Goal: Task Accomplishment & Management: Complete application form

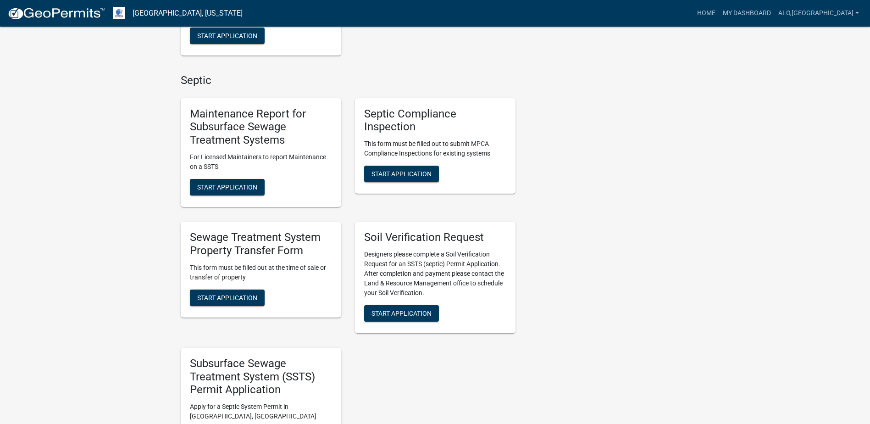
scroll to position [367, 0]
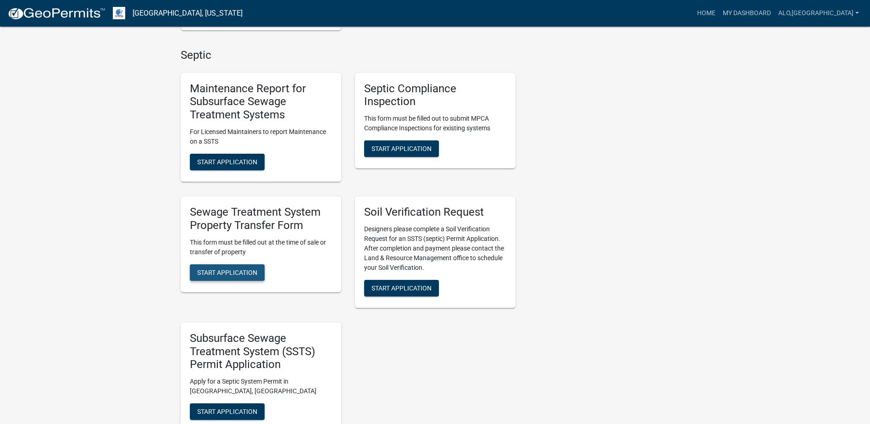
click at [235, 277] on button "Start Application" at bounding box center [227, 272] width 75 height 17
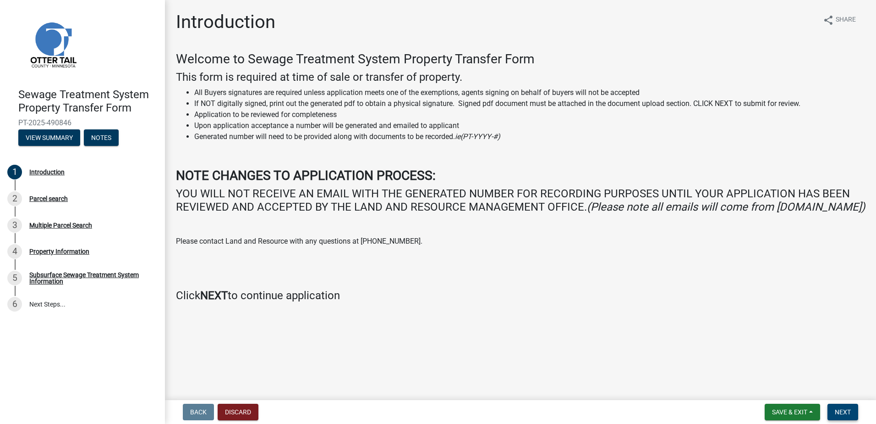
click at [841, 415] on span "Next" at bounding box center [843, 411] width 16 height 7
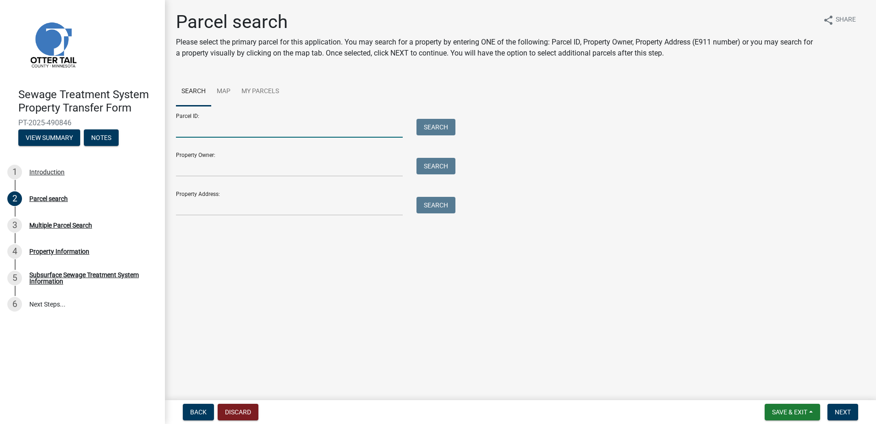
click at [188, 131] on input "Parcel ID:" at bounding box center [289, 128] width 227 height 19
paste input "41000050049000"
type input "41000050049000"
click at [443, 127] on button "Search" at bounding box center [436, 127] width 39 height 17
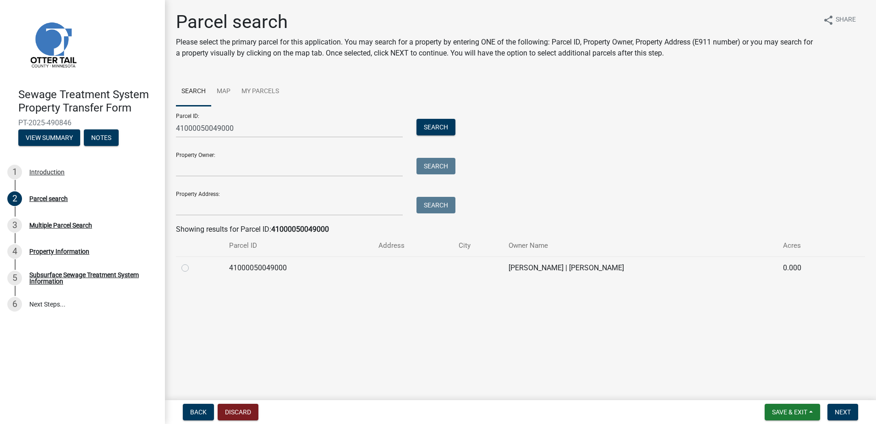
click at [193, 262] on label at bounding box center [193, 262] width 0 height 0
click at [193, 268] on input "radio" at bounding box center [196, 265] width 6 height 6
radio input "true"
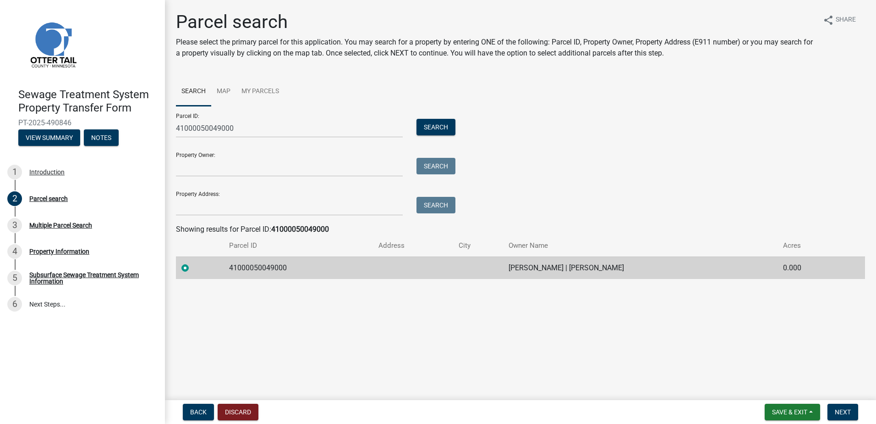
click at [530, 204] on div "Parcel ID: 41000050049000 Search Property Owner: Search Property Address: Search" at bounding box center [520, 161] width 689 height 110
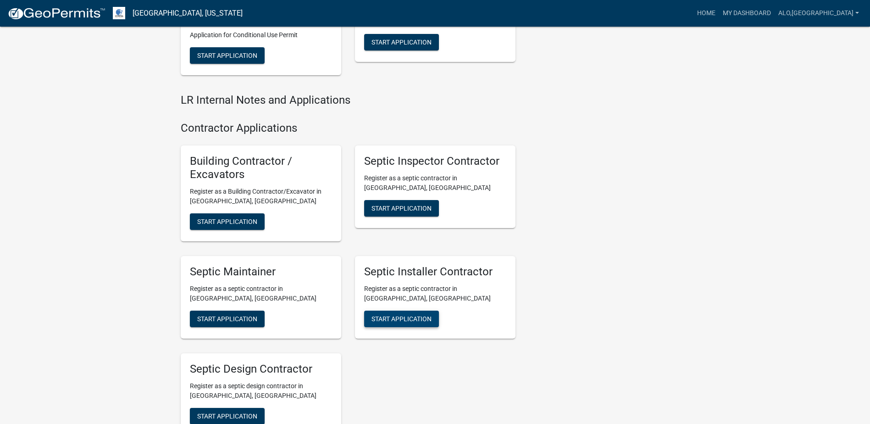
scroll to position [1530, 0]
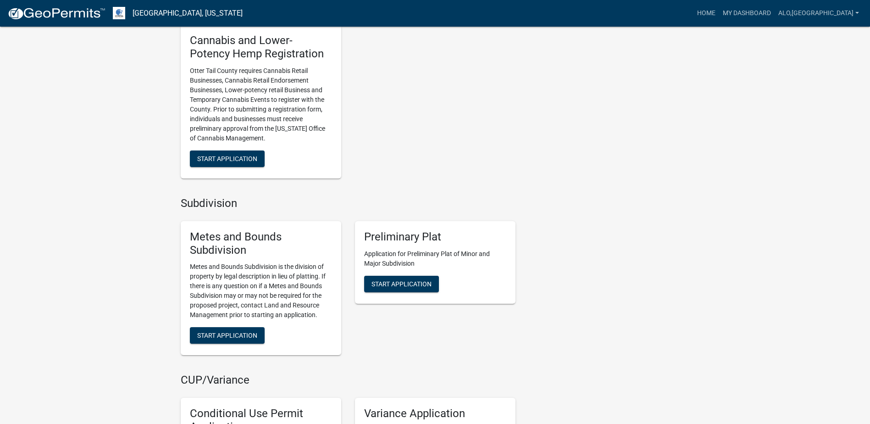
scroll to position [1025, 0]
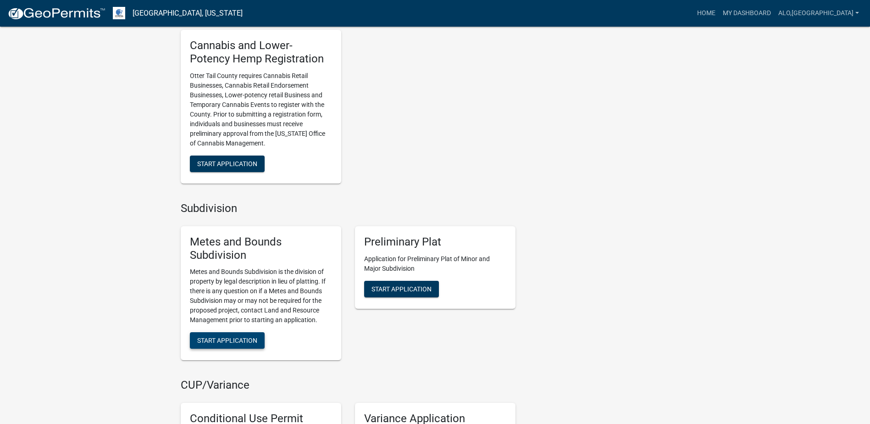
click at [239, 341] on span "Start Application" at bounding box center [227, 339] width 60 height 7
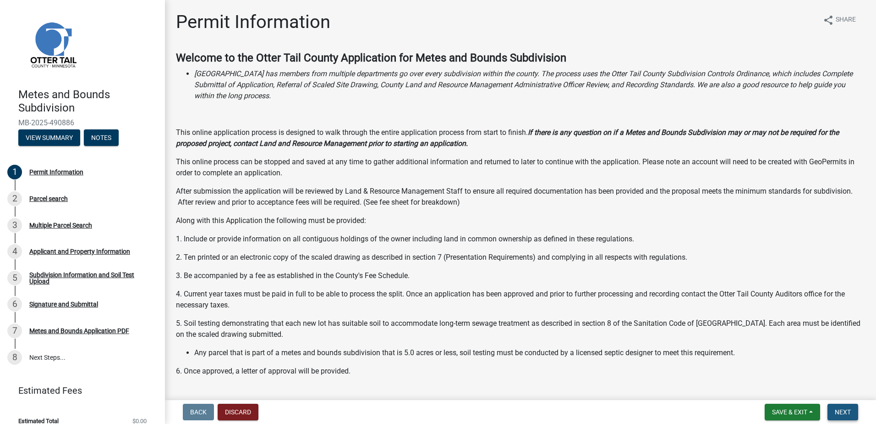
click at [841, 412] on span "Next" at bounding box center [843, 411] width 16 height 7
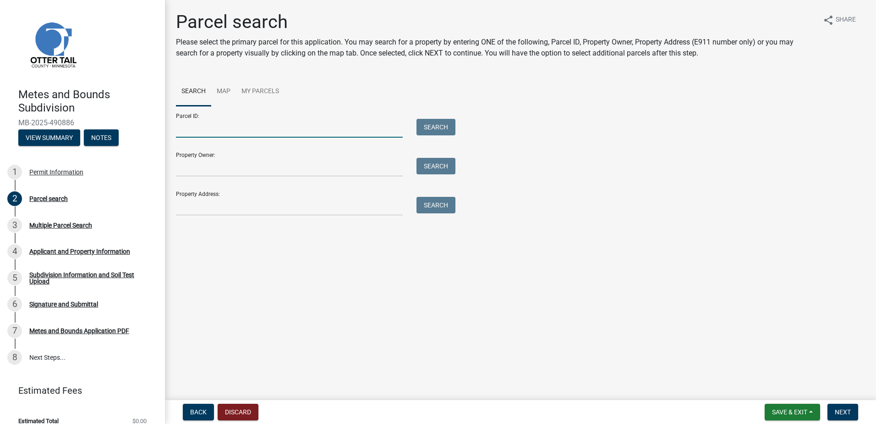
click at [236, 131] on input "Parcel ID:" at bounding box center [289, 128] width 227 height 19
paste input "41000050049000"
type input "41000050049000"
click at [421, 132] on button "Search" at bounding box center [436, 127] width 39 height 17
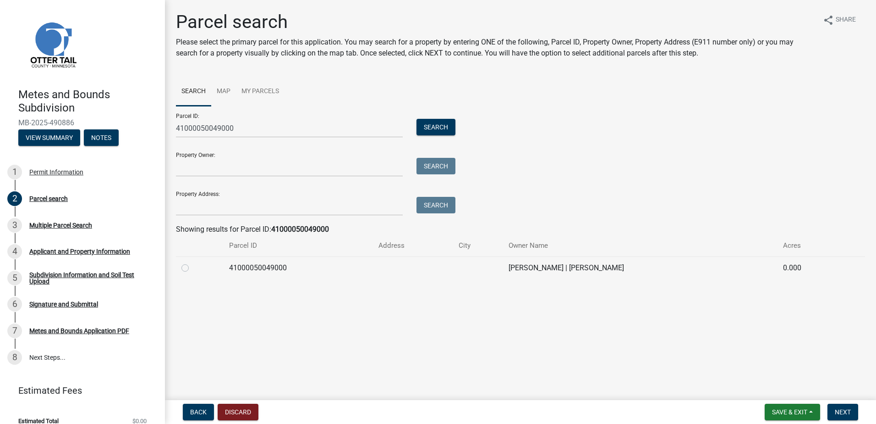
click at [193, 262] on label at bounding box center [193, 262] width 0 height 0
click at [193, 267] on input "radio" at bounding box center [196, 265] width 6 height 6
radio input "true"
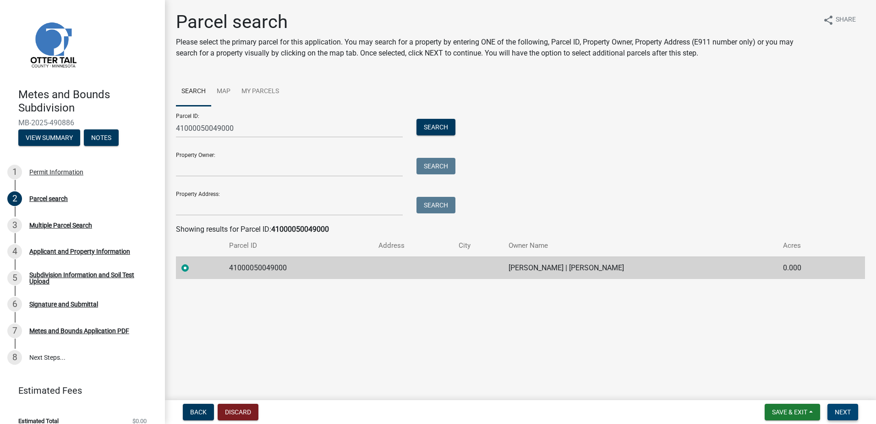
click at [839, 416] on button "Next" at bounding box center [843, 411] width 31 height 17
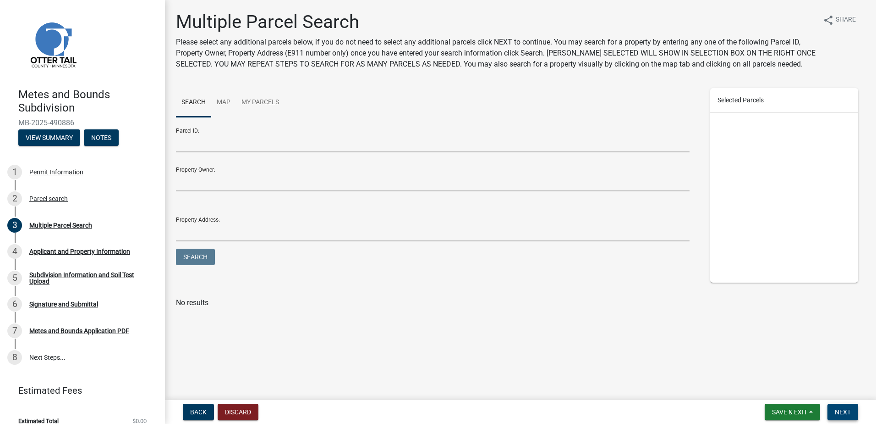
click at [839, 413] on span "Next" at bounding box center [843, 411] width 16 height 7
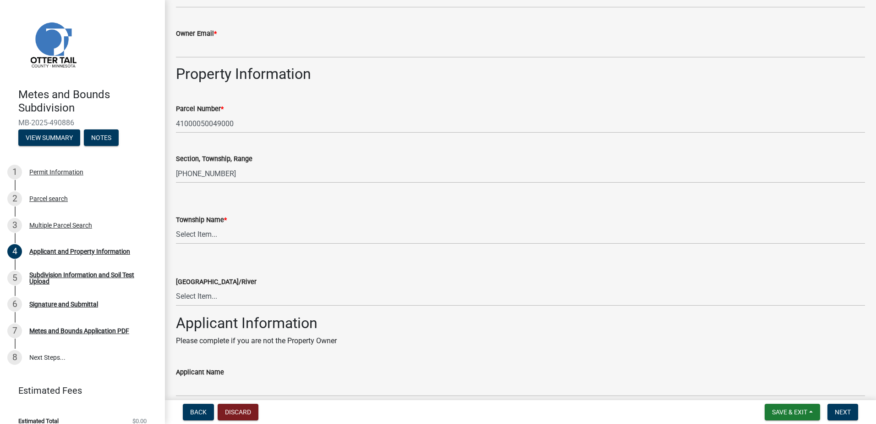
scroll to position [413, 0]
click at [205, 236] on select "Select Item... [GEOGRAPHIC_DATA] [GEOGRAPHIC_DATA] [GEOGRAPHIC_DATA] [GEOGRAPHI…" at bounding box center [520, 235] width 689 height 19
click at [176, 226] on select "Select Item... [GEOGRAPHIC_DATA] [GEOGRAPHIC_DATA] [GEOGRAPHIC_DATA] [GEOGRAPHI…" at bounding box center [520, 235] width 689 height 19
select select "4cde1ecc-617e-461d-a692-fcea925470b8"
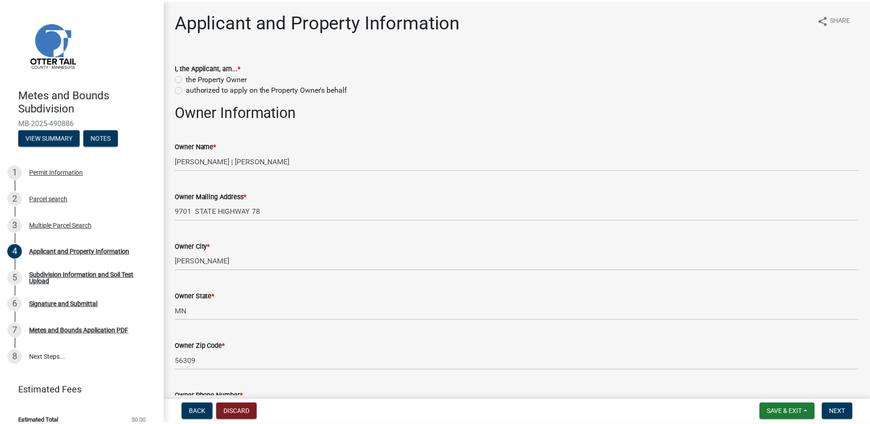
scroll to position [0, 0]
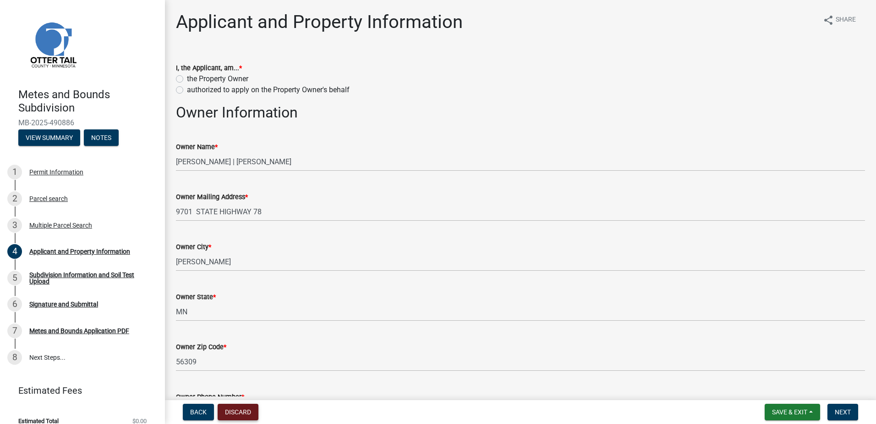
click at [243, 413] on button "Discard" at bounding box center [238, 411] width 41 height 17
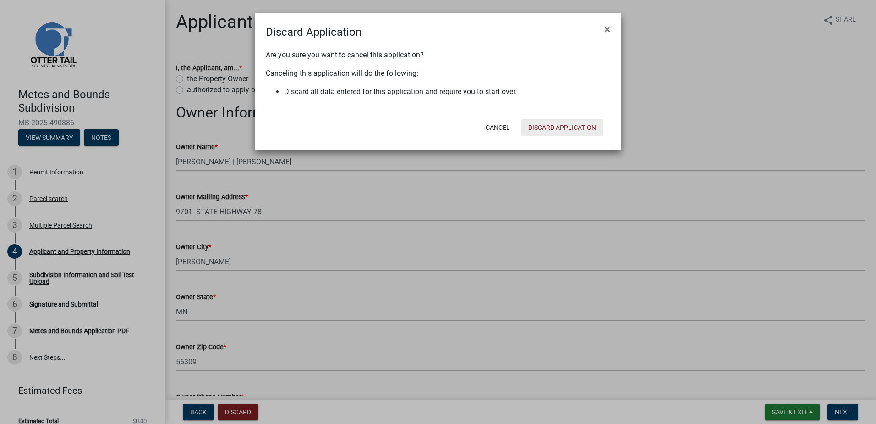
click at [551, 126] on button "Discard Application" at bounding box center [562, 127] width 83 height 17
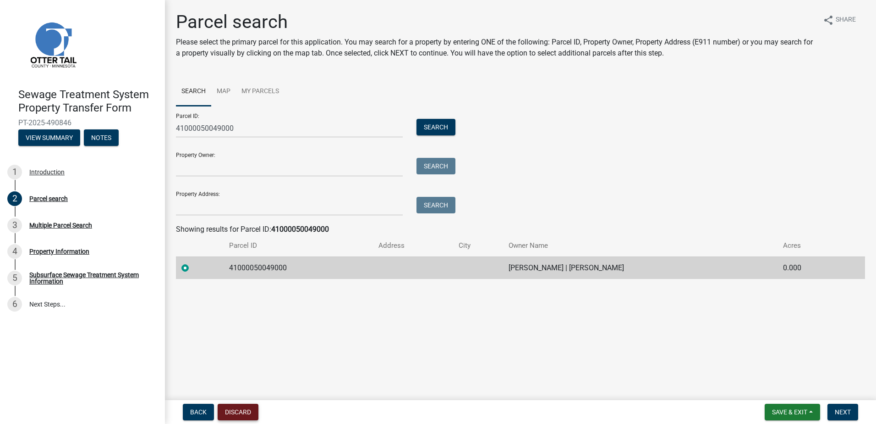
click at [234, 413] on button "Discard" at bounding box center [238, 411] width 41 height 17
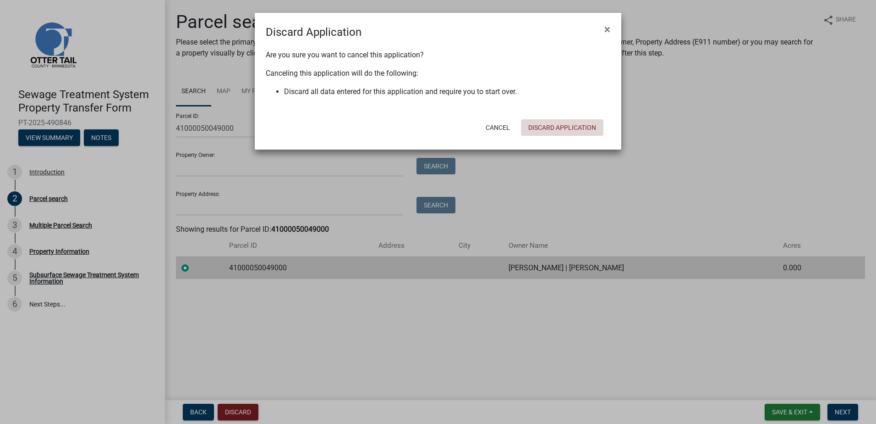
click at [574, 119] on button "Discard Application" at bounding box center [562, 127] width 83 height 17
